Goal: Information Seeking & Learning: Learn about a topic

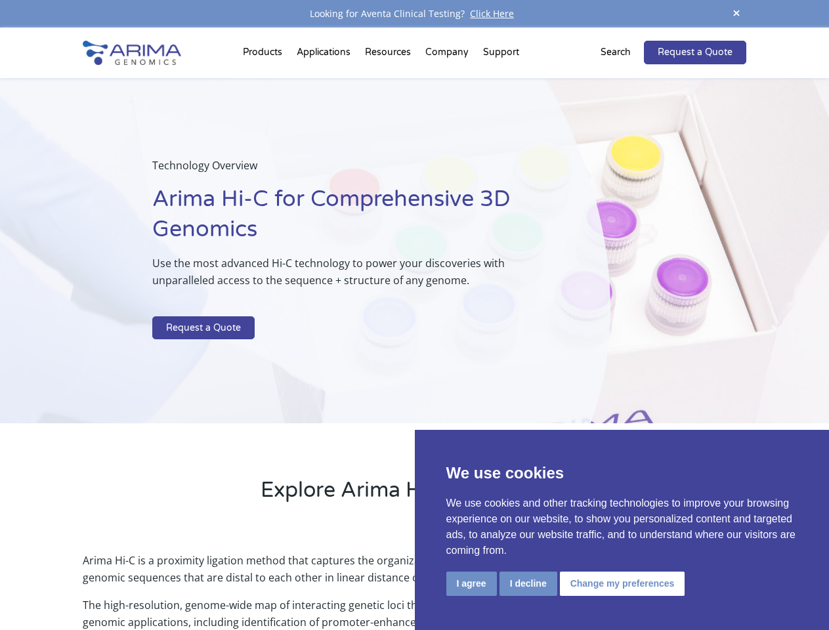
click at [414, 315] on p at bounding box center [348, 307] width 392 height 17
click at [471, 583] on button "I agree" at bounding box center [471, 584] width 51 height 24
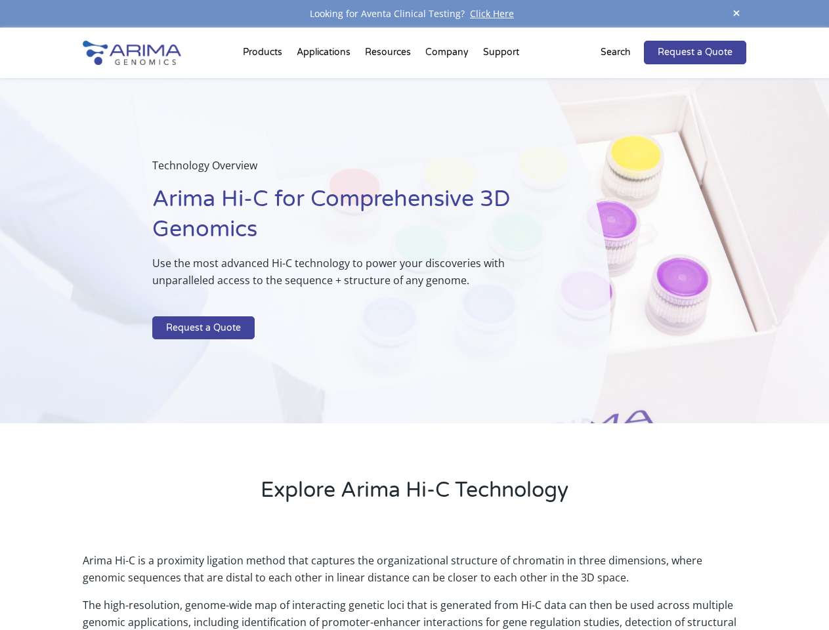
click at [528, 583] on p "Arima Hi-C is a proximity ligation method that captures the organizational stru…" at bounding box center [414, 574] width 663 height 45
click at [620, 583] on p "Arima Hi-C is a proximity ligation method that captures the organizational stru…" at bounding box center [414, 574] width 663 height 45
click at [736, 41] on link "Request a Quote" at bounding box center [695, 53] width 102 height 24
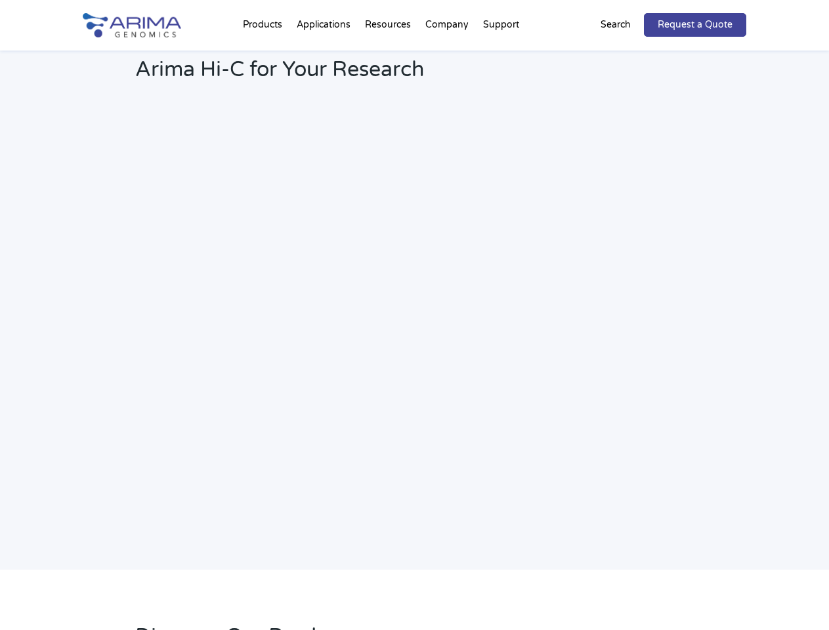
click at [265, 55] on h2 "Webinar: Hear More About the Benefits of Arima Hi-C for Your Research" at bounding box center [353, 60] width 436 height 69
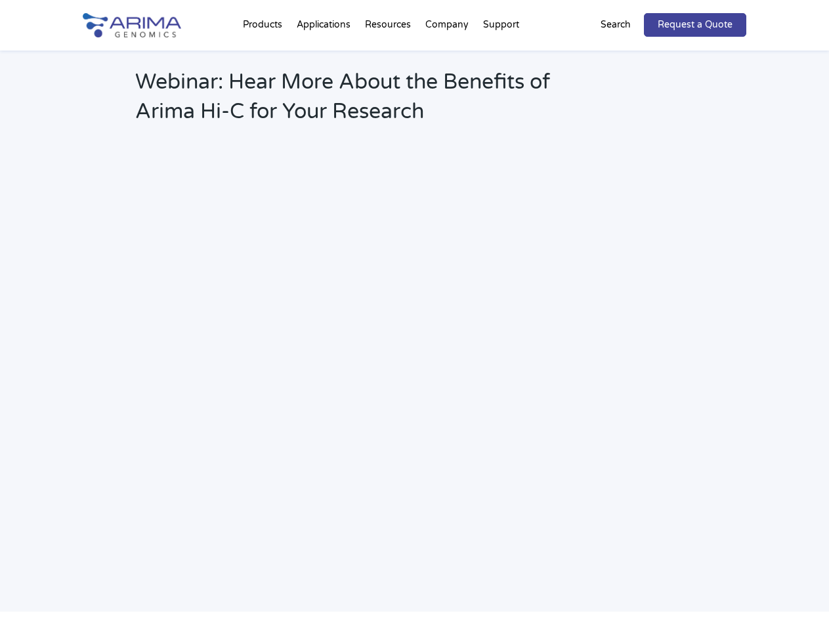
click at [389, 68] on h2 "Webinar: Hear More About the Benefits of Arima Hi-C for Your Research" at bounding box center [353, 102] width 436 height 69
click at [448, 68] on h2 "Webinar: Hear More About the Benefits of Arima Hi-C for Your Research" at bounding box center [353, 102] width 436 height 69
click at [501, 68] on h2 "Webinar: Hear More About the Benefits of Arima Hi-C for Your Research" at bounding box center [353, 102] width 436 height 69
